Goal: Task Accomplishment & Management: Use online tool/utility

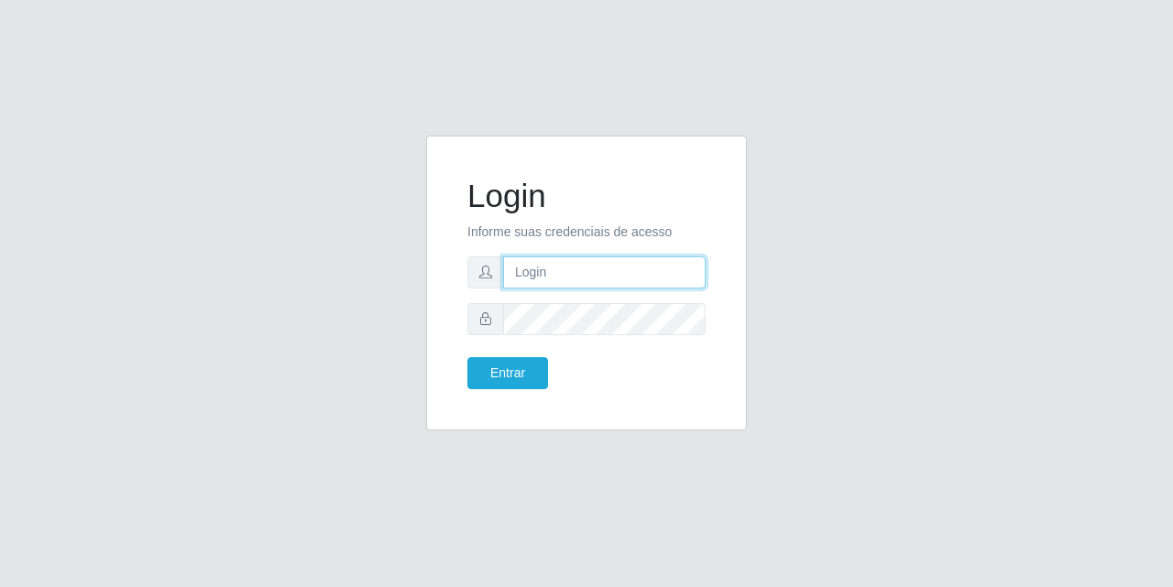
click at [558, 258] on input "text" at bounding box center [604, 273] width 202 height 32
type input "[EMAIL_ADDRESS][DOMAIN_NAME]"
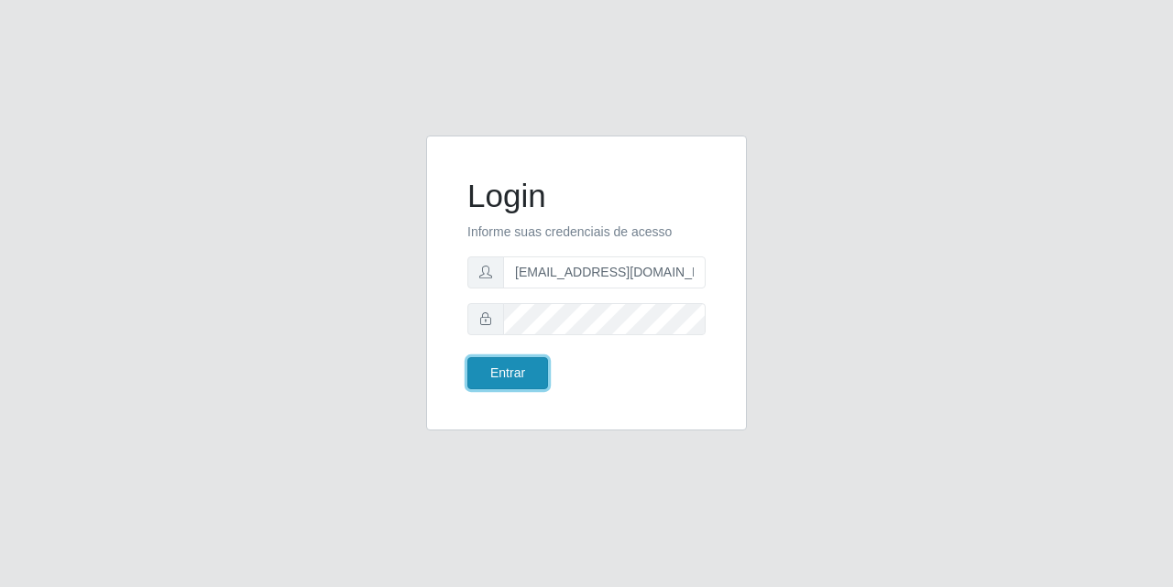
click at [499, 377] on button "Entrar" at bounding box center [507, 373] width 81 height 32
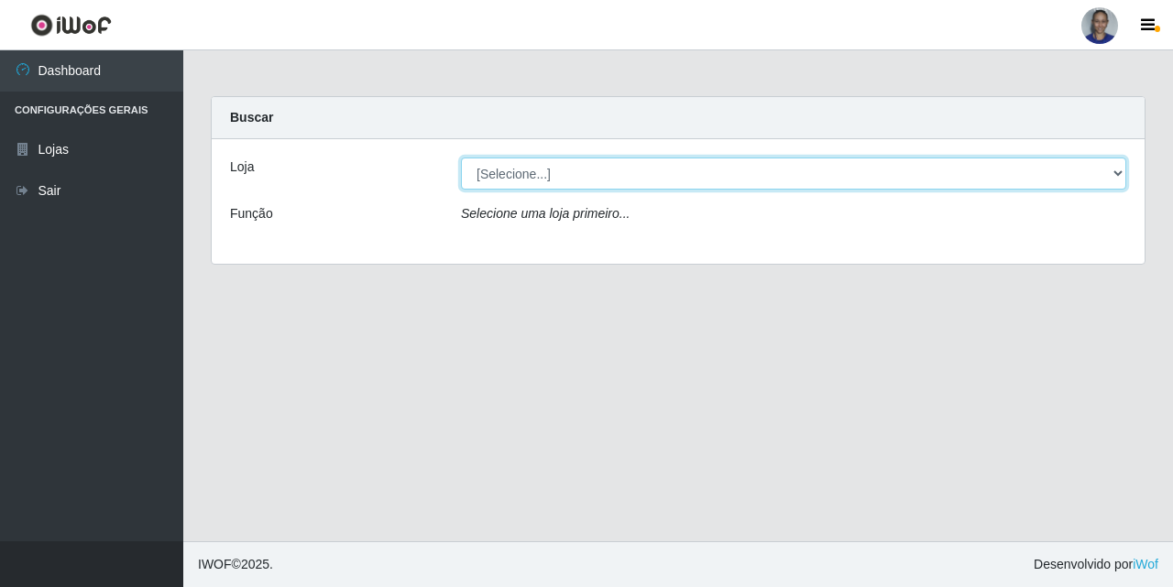
click at [1078, 180] on select "[Selecione...] Supermercado [GEOGRAPHIC_DATA]" at bounding box center [793, 174] width 665 height 32
select select "165"
click at [461, 158] on select "[Selecione...] Supermercado [GEOGRAPHIC_DATA]" at bounding box center [793, 174] width 665 height 32
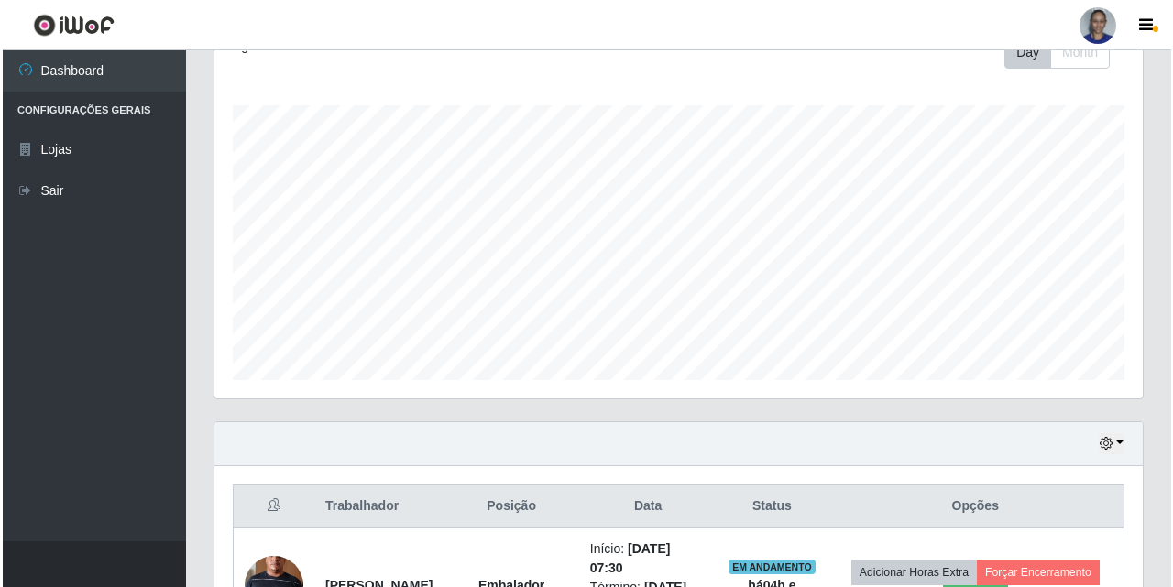
scroll to position [647, 0]
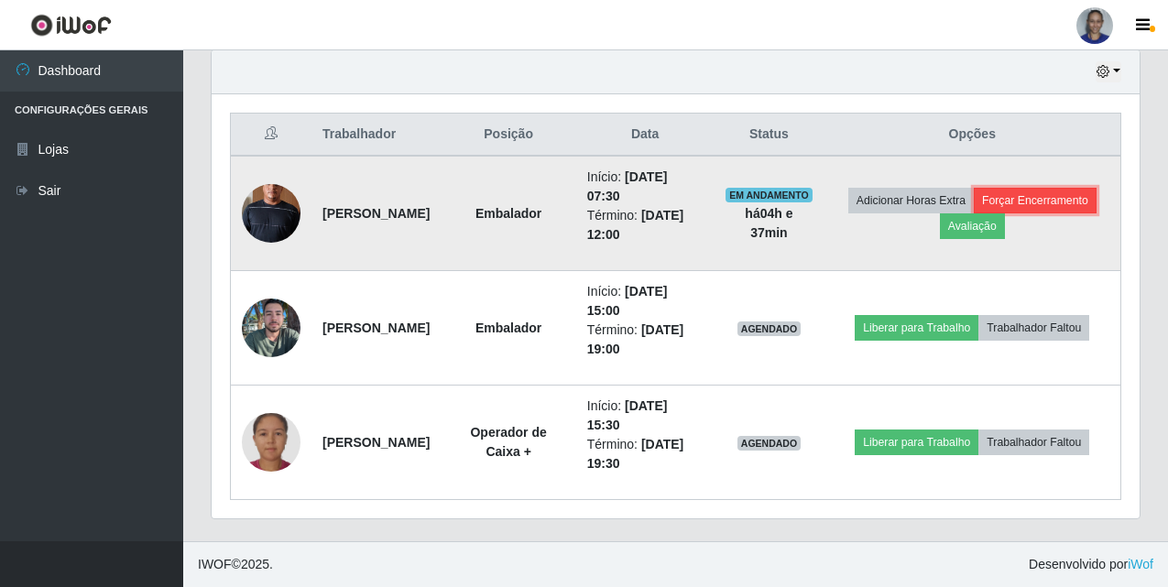
click at [974, 213] on button "Forçar Encerramento" at bounding box center [1035, 201] width 123 height 26
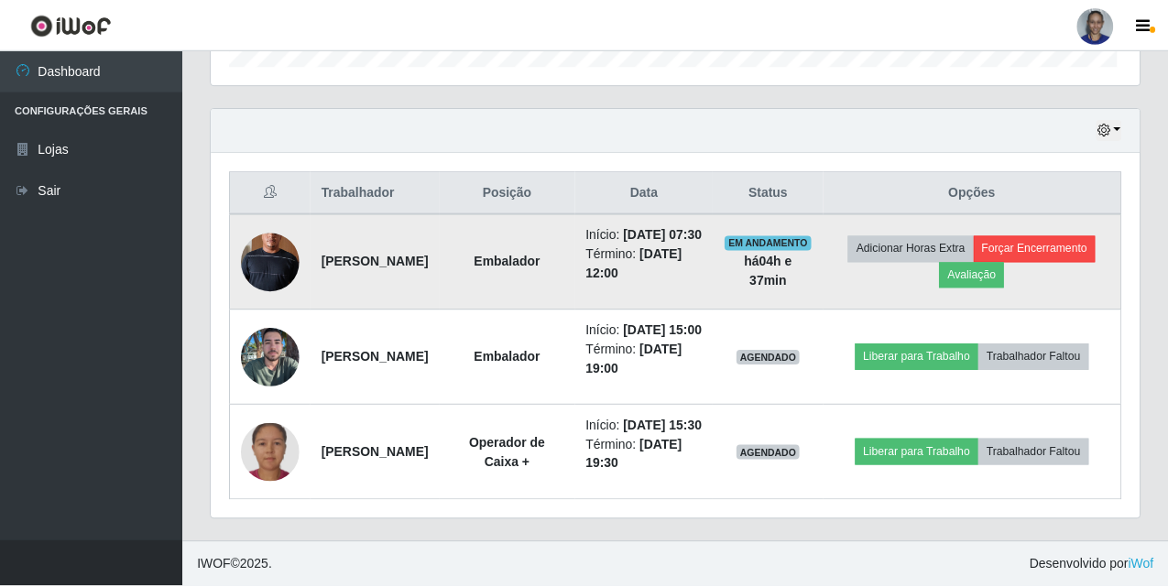
scroll to position [380, 919]
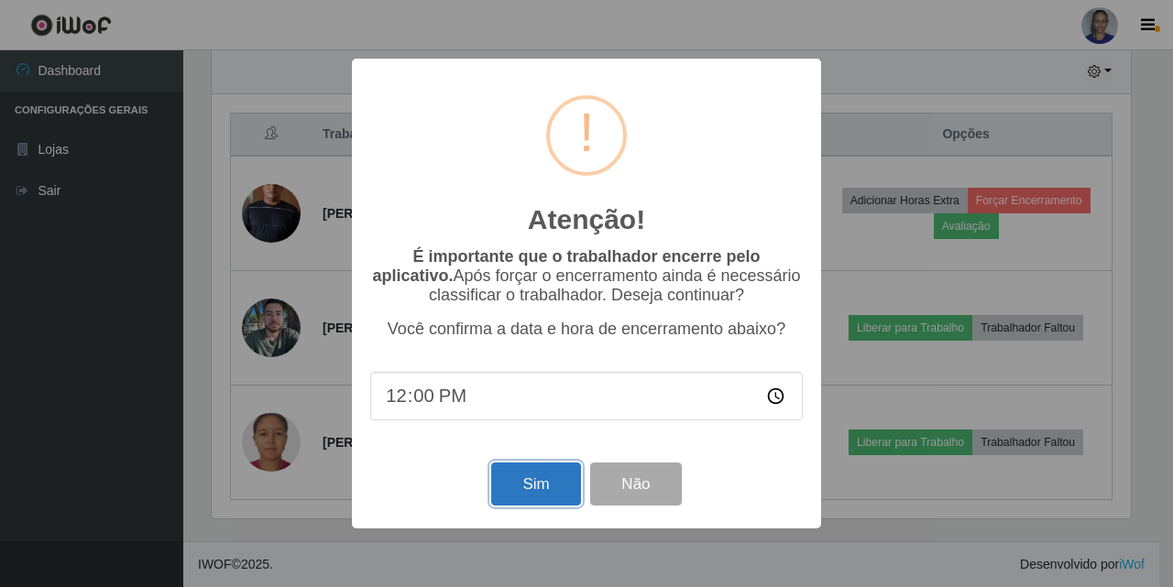
click at [506, 490] on button "Sim" at bounding box center [535, 484] width 89 height 43
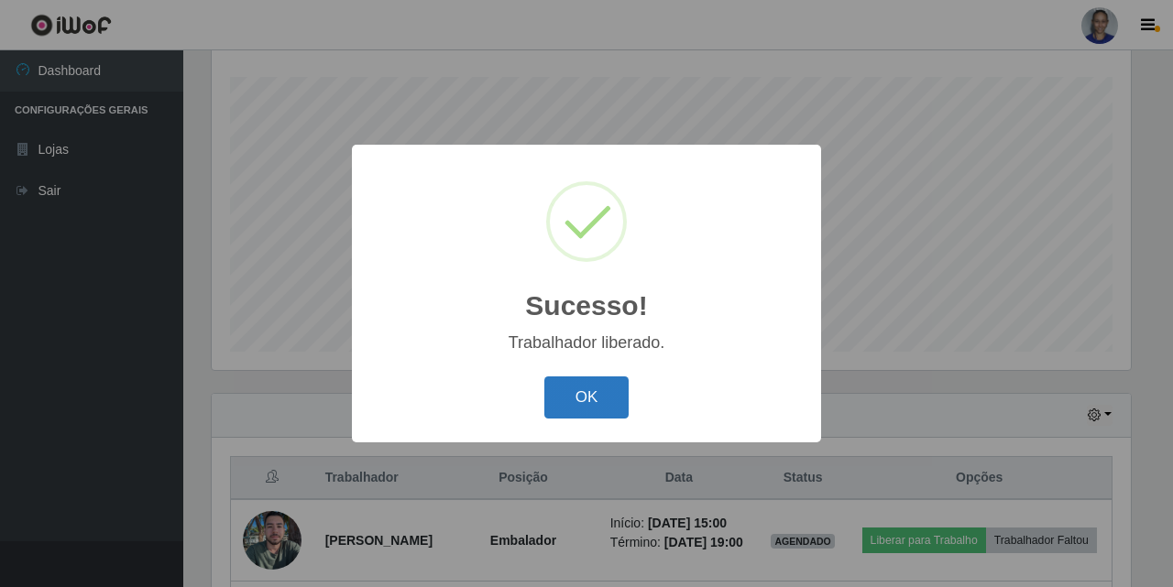
click at [596, 399] on button "OK" at bounding box center [586, 398] width 85 height 43
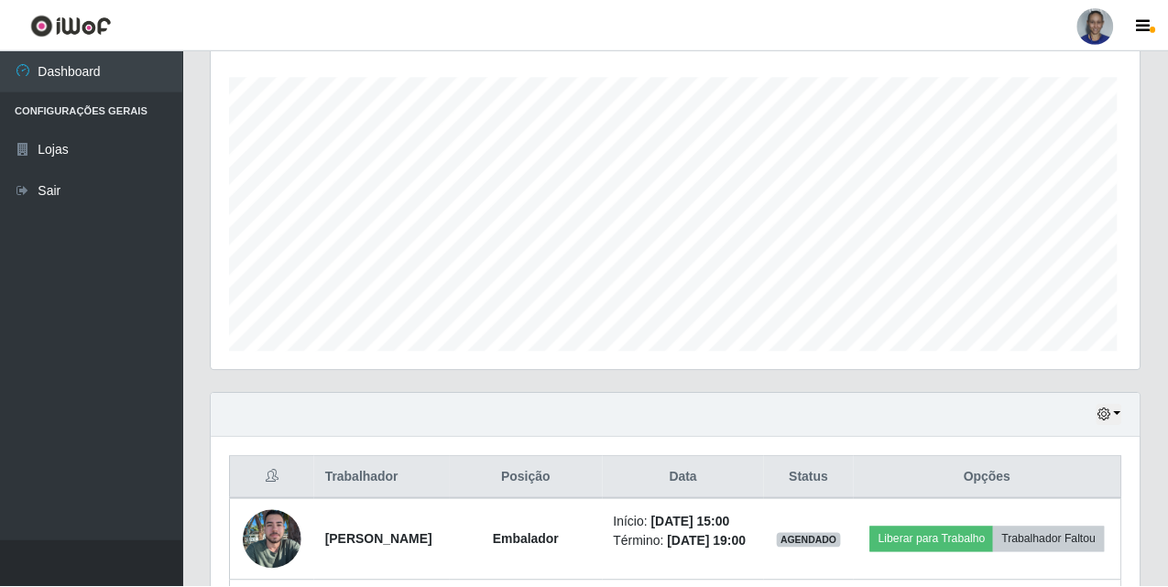
scroll to position [380, 928]
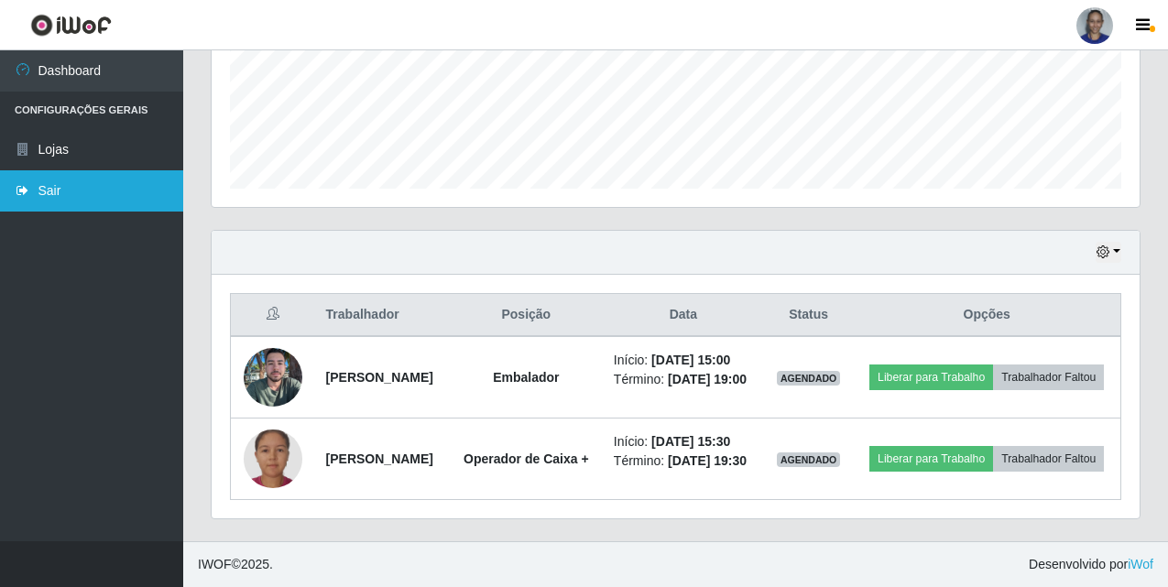
click at [91, 191] on link "Sair" at bounding box center [91, 190] width 183 height 41
